Goal: Information Seeking & Learning: Learn about a topic

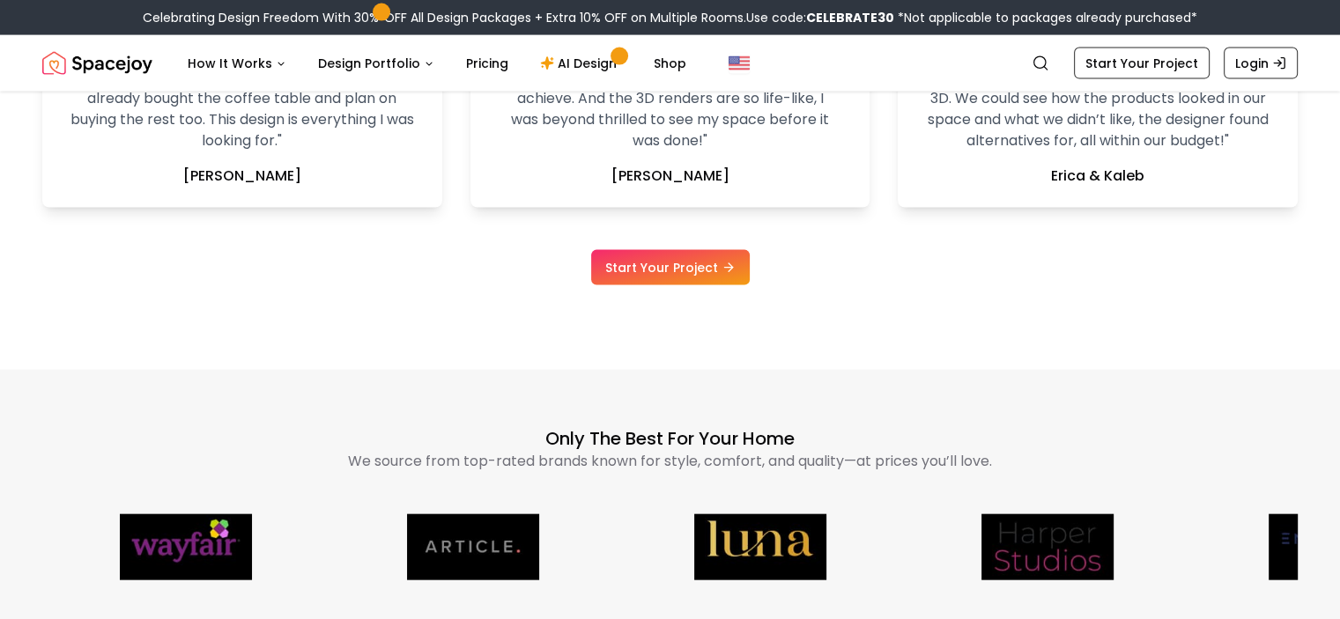
click at [118, 75] on img "Spacejoy" at bounding box center [97, 63] width 110 height 35
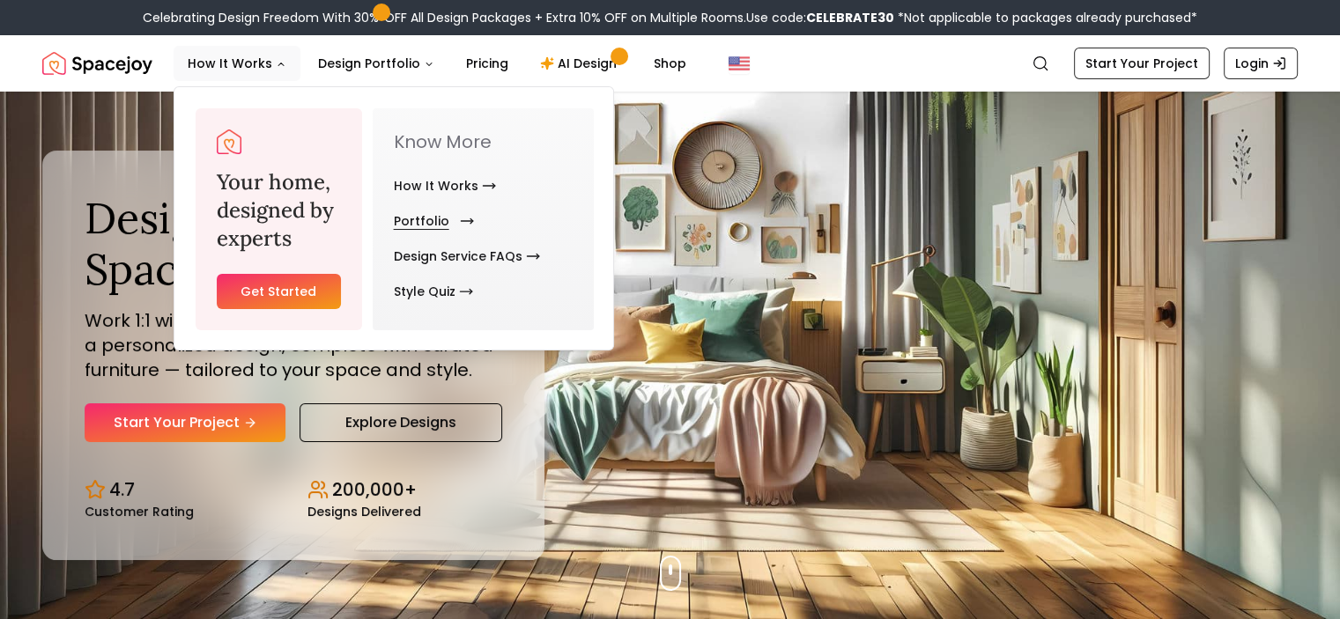
click at [425, 211] on link "Portfolio" at bounding box center [430, 221] width 73 height 35
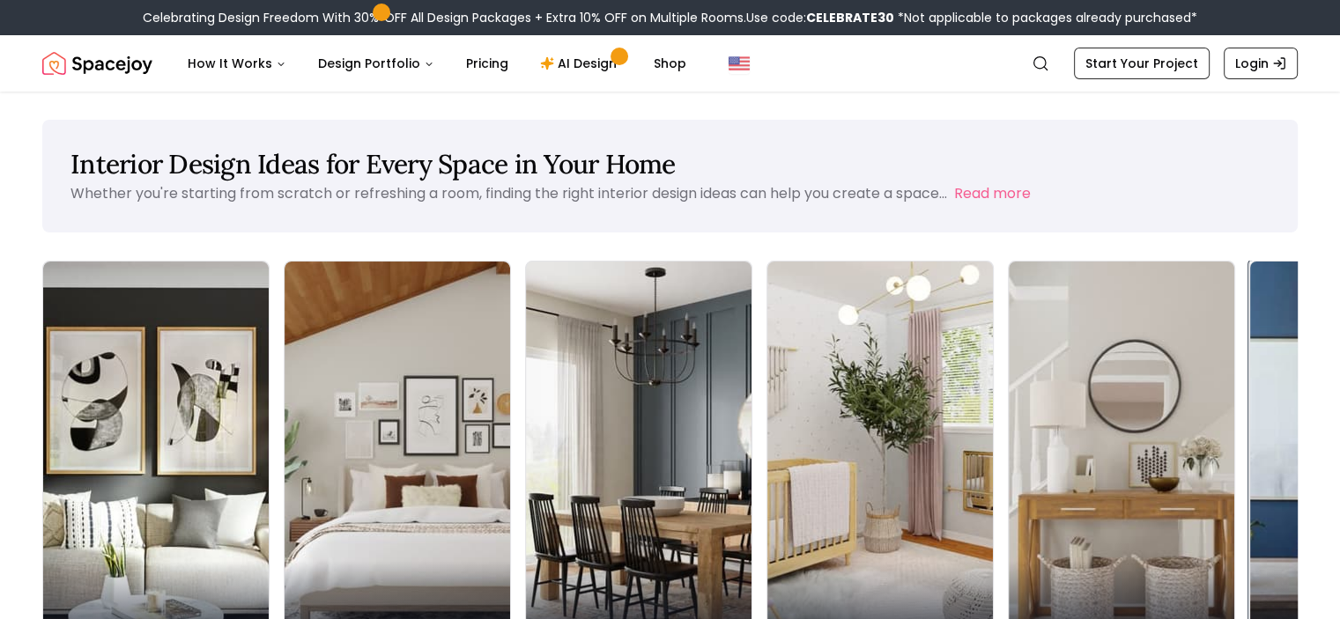
click at [1245, 420] on img at bounding box center [1363, 461] width 237 height 418
